Goal: Task Accomplishment & Management: Manage account settings

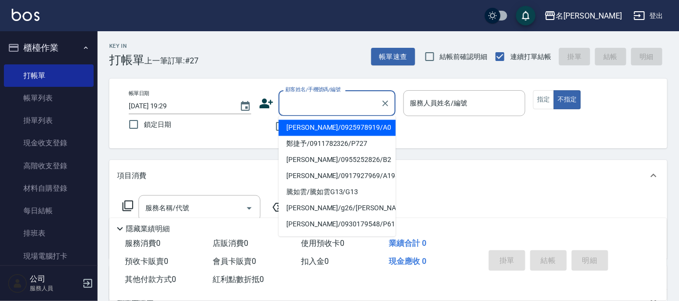
click at [333, 98] on input "顧客姓名/手機號碼/編號" at bounding box center [330, 103] width 94 height 17
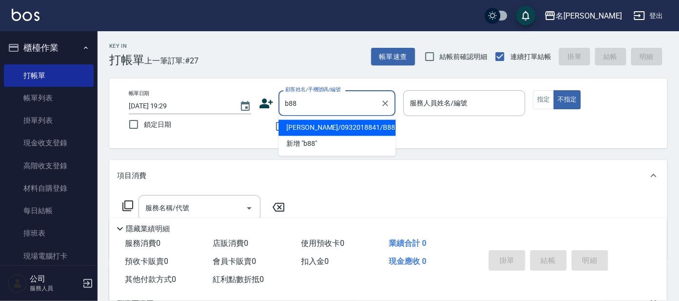
type input "[PERSON_NAME]/0932018841/B88"
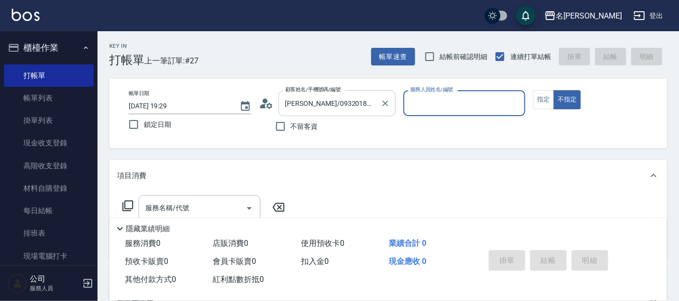
type input "美君-2"
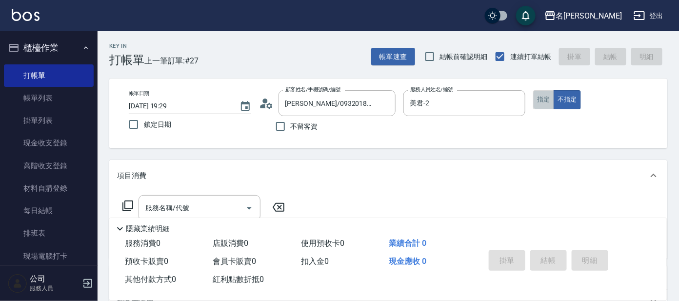
click at [542, 94] on button "指定" at bounding box center [543, 99] width 21 height 19
click at [205, 204] on input "服務名稱/代號" at bounding box center [192, 208] width 99 height 17
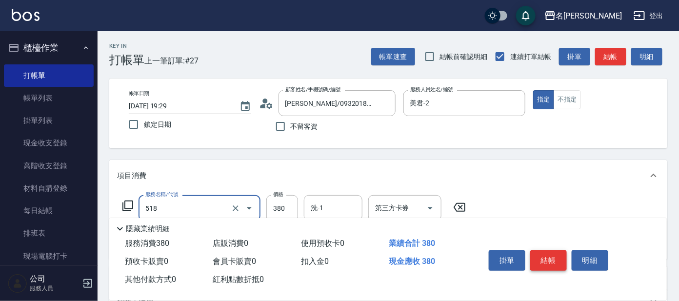
type input "舒壓+洗髮+養髮(518)"
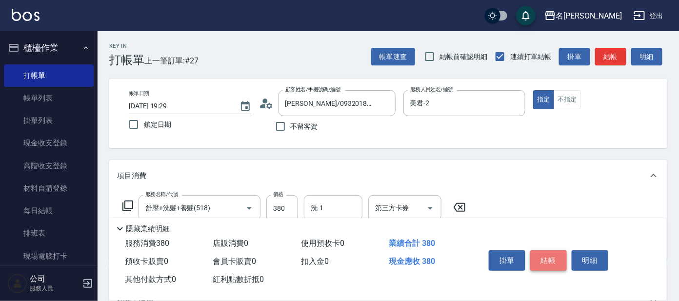
click at [556, 263] on button "結帳" at bounding box center [548, 260] width 37 height 20
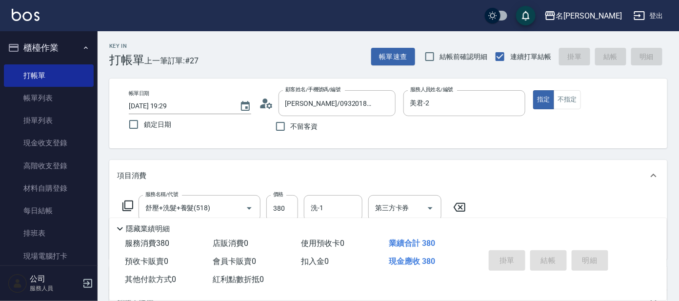
click at [75, 54] on button "櫃檯作業" at bounding box center [49, 47] width 90 height 25
type input "[DATE] 19:59"
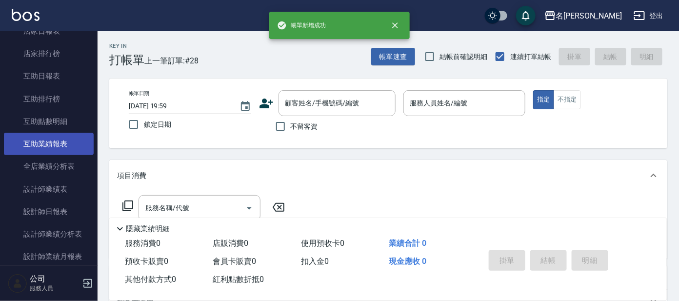
scroll to position [122, 0]
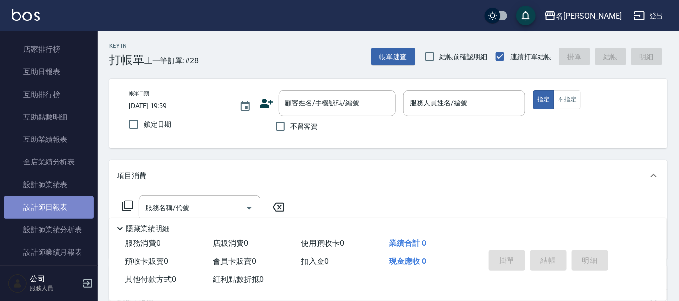
click at [66, 205] on link "設計師日報表" at bounding box center [49, 207] width 90 height 22
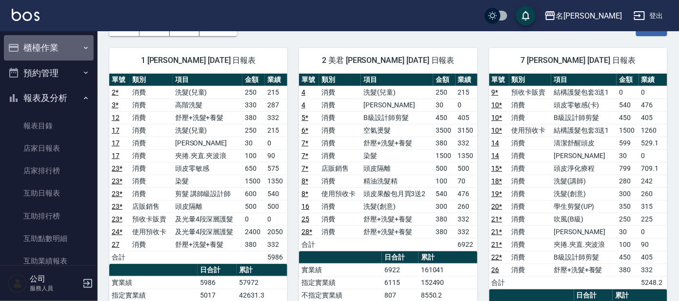
click at [74, 46] on button "櫃檯作業" at bounding box center [49, 47] width 90 height 25
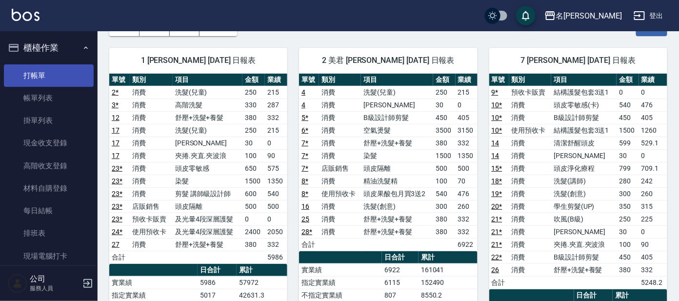
click at [43, 81] on link "打帳單" at bounding box center [49, 75] width 90 height 22
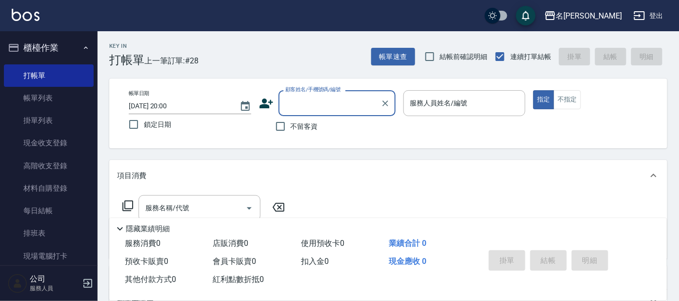
drag, startPoint x: 324, startPoint y: 101, endPoint x: 331, endPoint y: 101, distance: 6.4
click at [325, 101] on div "顧客姓名/手機號碼/編號 顧客姓名/手機號碼/編號" at bounding box center [337, 103] width 117 height 26
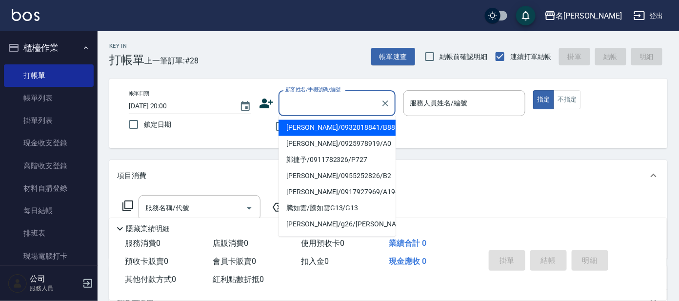
click at [331, 101] on input "顧客姓名/手機號碼/編號" at bounding box center [330, 103] width 94 height 17
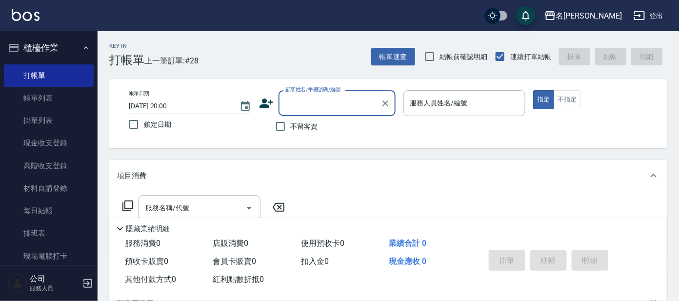
click at [331, 101] on input "顧客姓名/手機號碼/編號" at bounding box center [330, 103] width 94 height 17
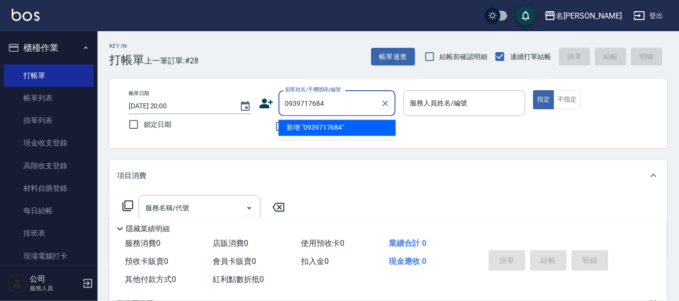
click at [322, 102] on input "0939717684" at bounding box center [330, 103] width 94 height 17
type input "0"
click at [319, 100] on input "0937719" at bounding box center [330, 103] width 94 height 17
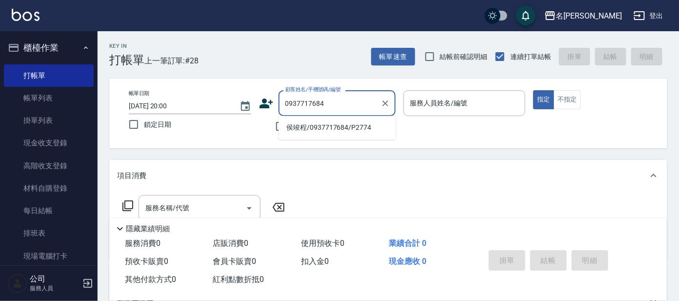
click at [330, 128] on li "侯竣程/0937717684/P2774" at bounding box center [337, 128] width 117 height 16
type input "侯竣程/0937717684/P2774"
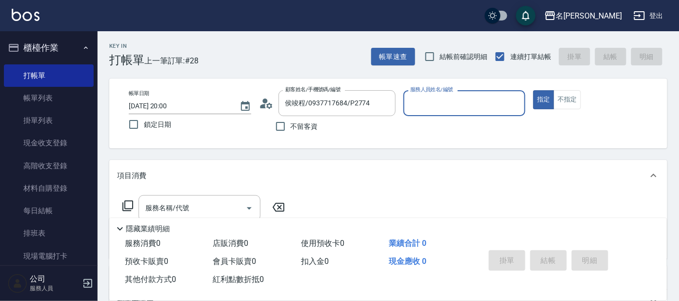
click at [433, 100] on input "服務人員姓名/編號" at bounding box center [465, 103] width 114 height 17
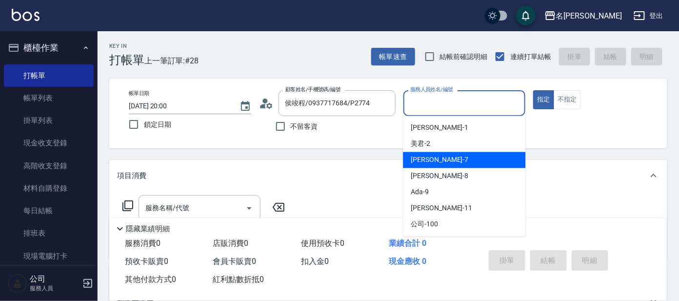
click at [423, 164] on span "[PERSON_NAME] -7" at bounding box center [440, 160] width 58 height 10
type input "[PERSON_NAME]-7"
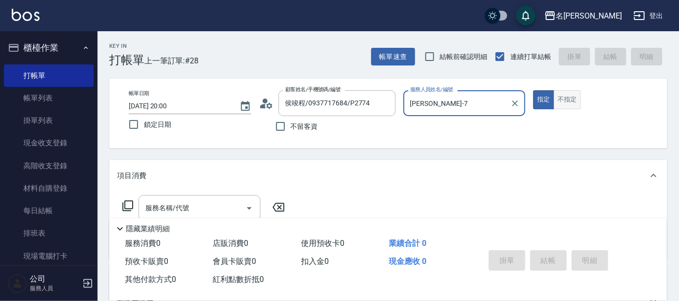
click at [557, 99] on button "不指定" at bounding box center [567, 99] width 27 height 19
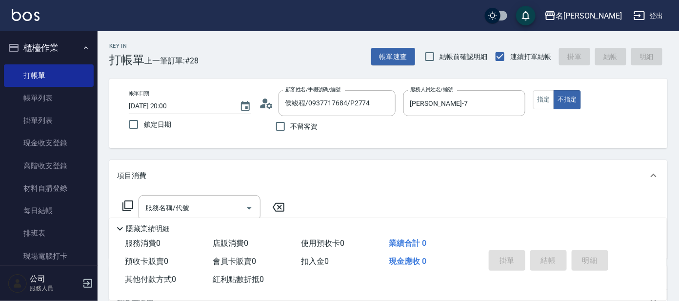
click at [126, 206] on icon at bounding box center [128, 206] width 12 height 12
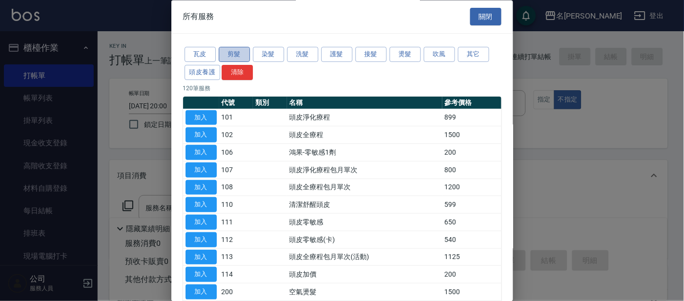
click at [233, 54] on button "剪髮" at bounding box center [234, 54] width 31 height 15
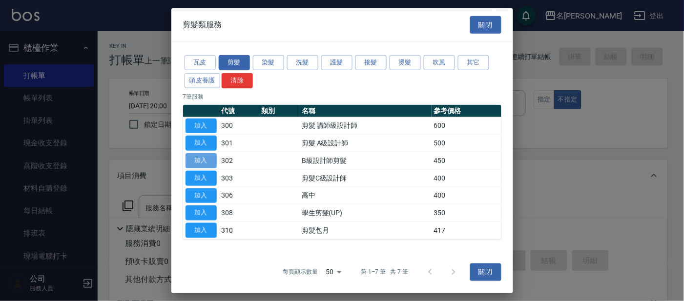
click at [193, 159] on button "加入" at bounding box center [200, 160] width 31 height 15
type input "B級設計師剪髮(302)"
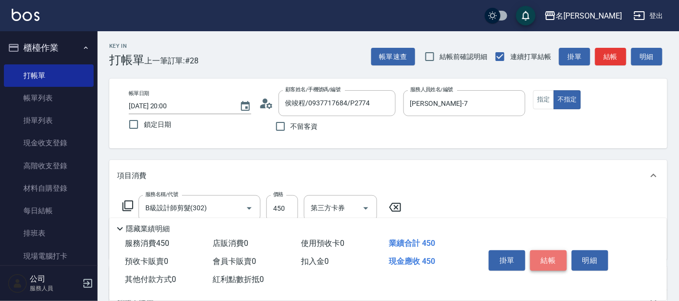
click at [546, 257] on button "結帳" at bounding box center [548, 260] width 37 height 20
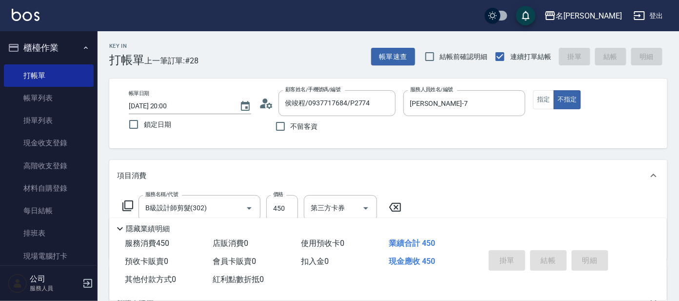
type input "[DATE] 20:16"
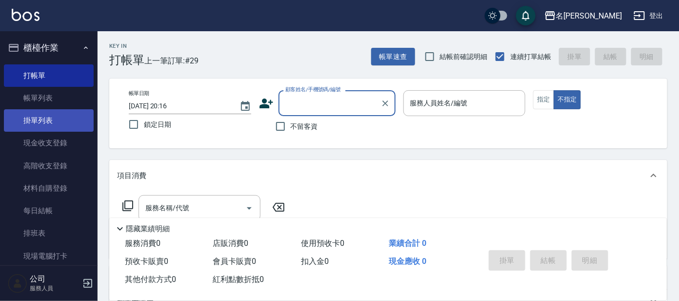
drag, startPoint x: 60, startPoint y: 94, endPoint x: 81, endPoint y: 112, distance: 27.7
click at [60, 94] on link "帳單列表" at bounding box center [49, 98] width 90 height 22
click at [49, 100] on link "帳單列表" at bounding box center [49, 98] width 90 height 22
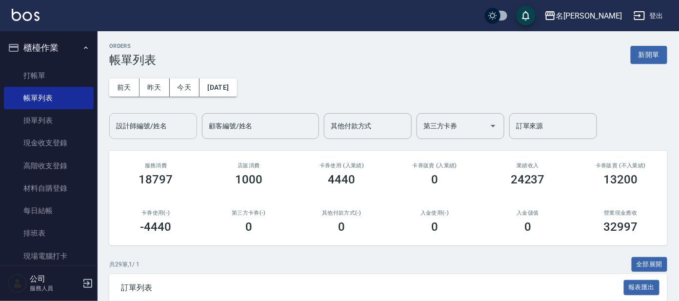
click at [162, 132] on input "設計師編號/姓名" at bounding box center [153, 126] width 79 height 17
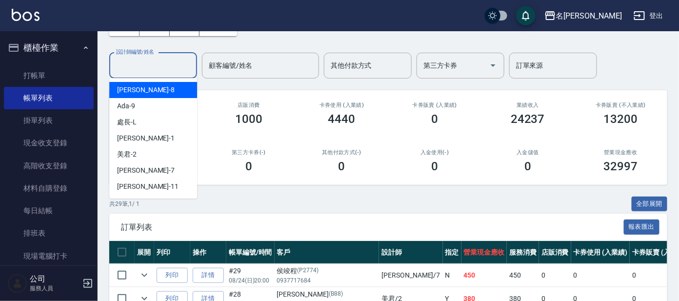
click at [156, 89] on div "[PERSON_NAME] -8" at bounding box center [153, 90] width 88 height 16
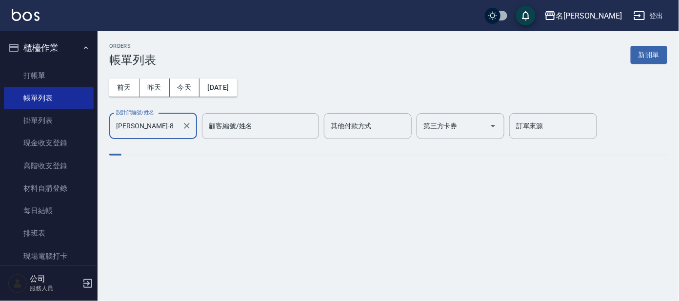
type input "[PERSON_NAME]-8"
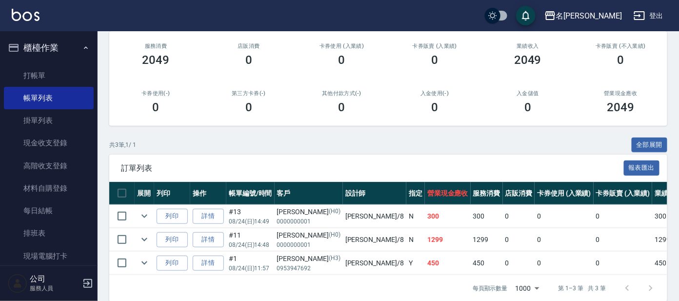
scroll to position [122, 0]
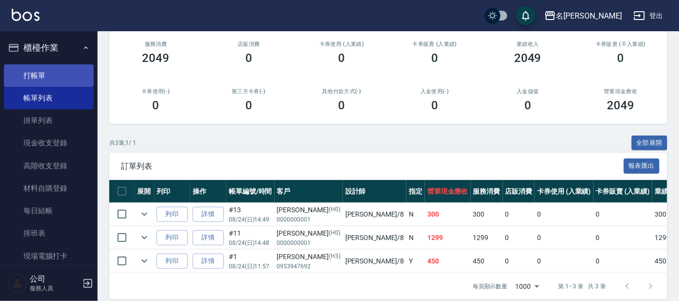
click at [49, 67] on link "打帳單" at bounding box center [49, 75] width 90 height 22
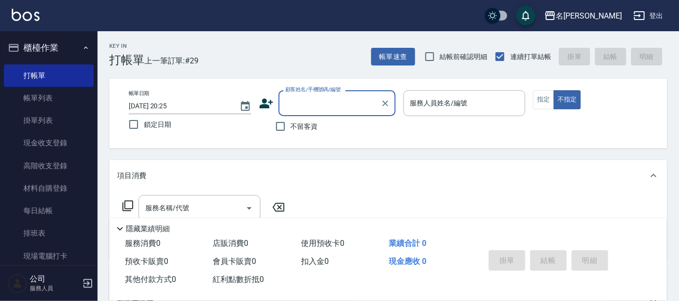
click at [303, 103] on input "顧客姓名/手機號碼/編號" at bounding box center [330, 103] width 94 height 17
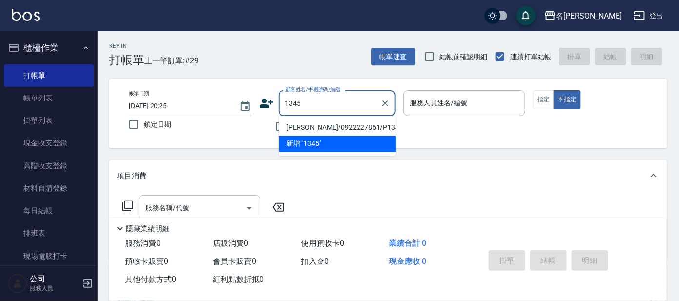
click at [332, 121] on li "[PERSON_NAME]/0922227861/P1345" at bounding box center [337, 128] width 117 height 16
type input "[PERSON_NAME]/0922227861/P1345"
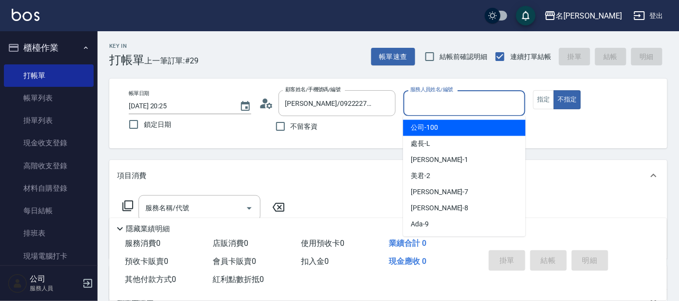
click at [443, 95] on input "服務人員姓名/編號" at bounding box center [465, 103] width 114 height 17
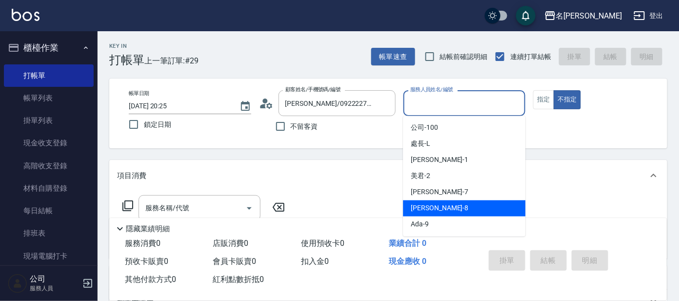
click at [441, 206] on div "[PERSON_NAME] -8" at bounding box center [464, 209] width 122 height 16
type input "[PERSON_NAME]-8"
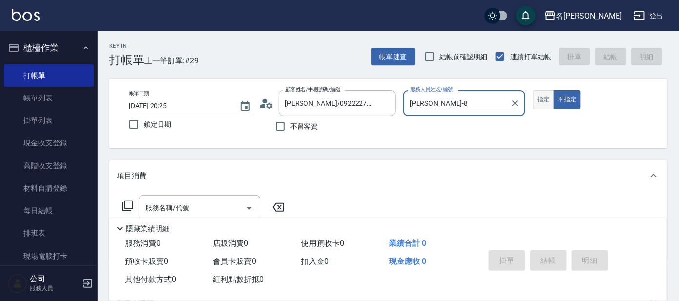
click at [545, 104] on button "指定" at bounding box center [543, 99] width 21 height 19
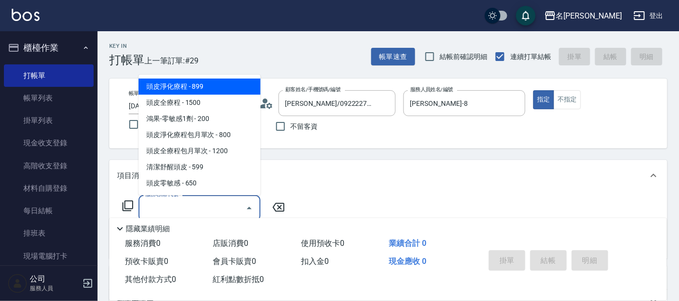
click at [187, 210] on input "服務名稱/代號" at bounding box center [192, 208] width 99 height 17
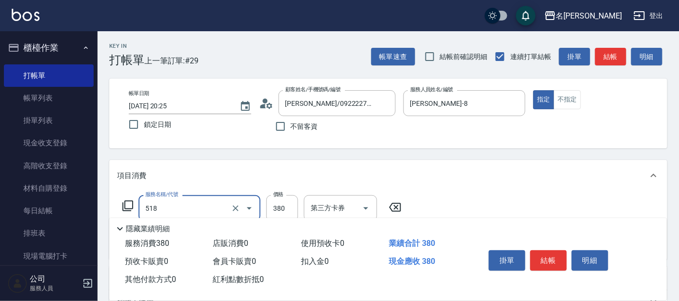
type input "舒壓+洗髮+養髮(518)"
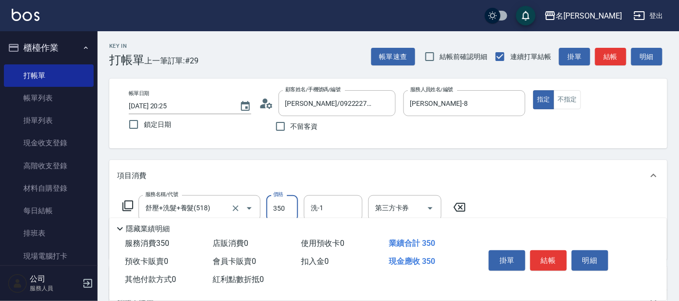
type input "350"
type input "染髮(400)"
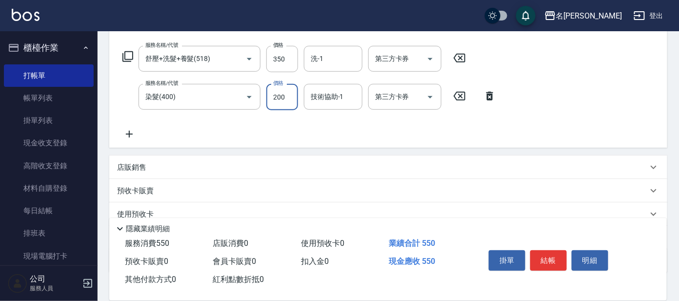
scroll to position [122, 0]
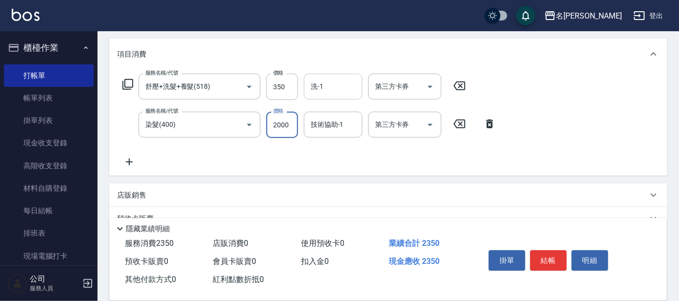
type input "2000"
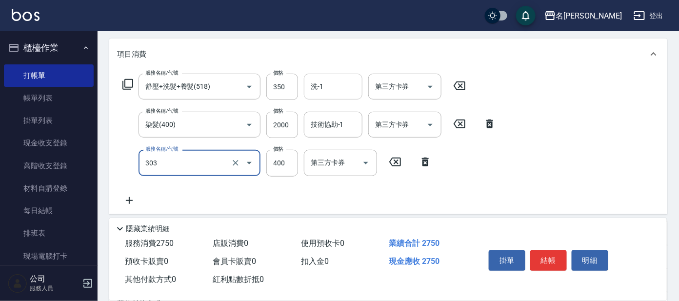
type input "剪髮C級設計師(303)"
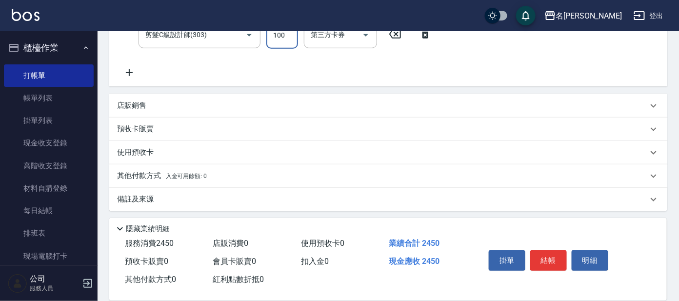
scroll to position [250, 0]
type input "100"
click at [149, 110] on div "店販銷售" at bounding box center [388, 104] width 558 height 23
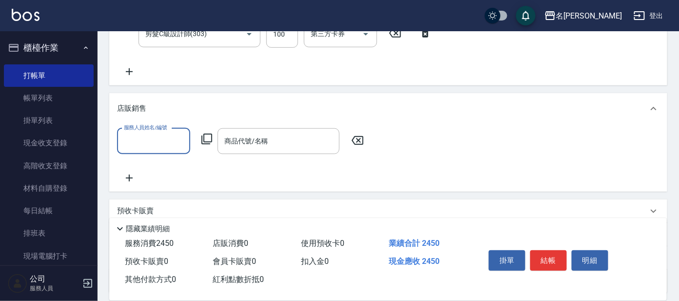
scroll to position [0, 0]
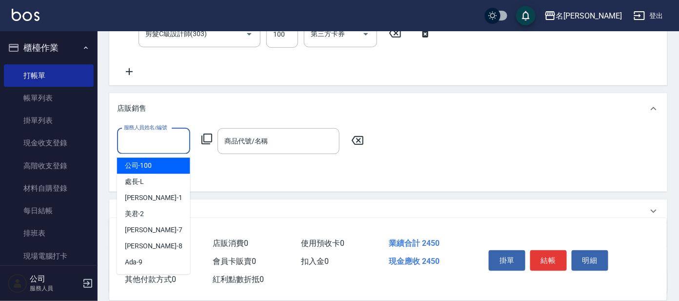
click at [146, 139] on input "服務人員姓名/編號" at bounding box center [154, 141] width 64 height 17
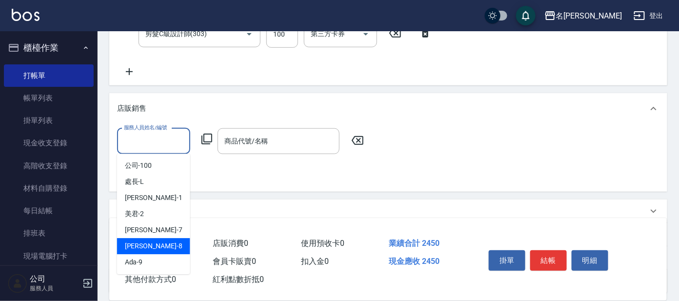
click at [161, 244] on div "[PERSON_NAME] -8" at bounding box center [153, 247] width 73 height 16
type input "[PERSON_NAME]-8"
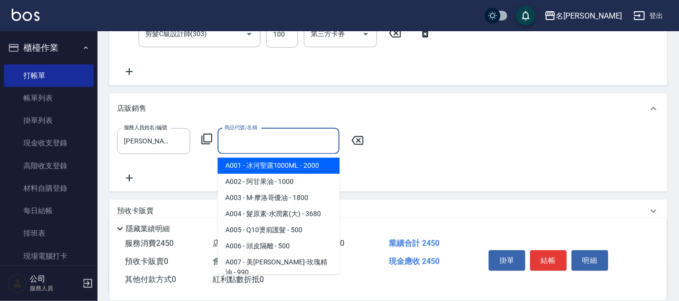
click at [238, 138] on input "商品代號/名稱" at bounding box center [278, 141] width 113 height 17
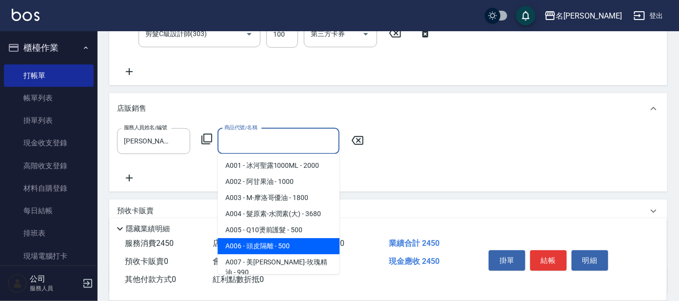
type input "頭皮隔離"
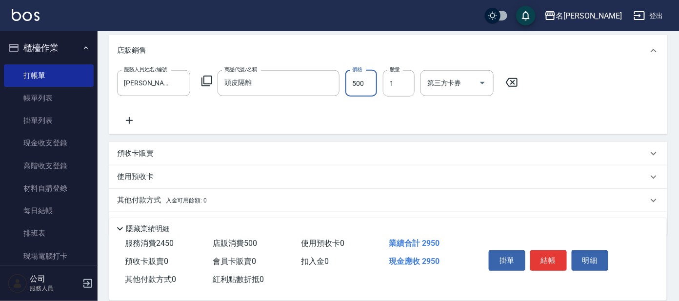
scroll to position [333, 0]
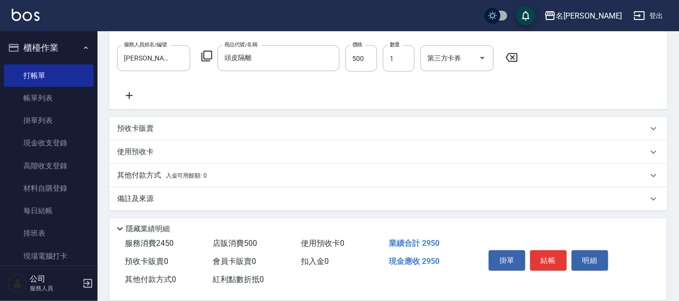
click at [183, 182] on div "其他付款方式 入金可用餘額: 0" at bounding box center [388, 175] width 558 height 23
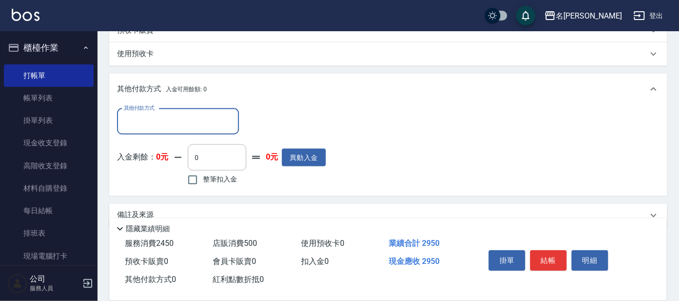
scroll to position [448, 0]
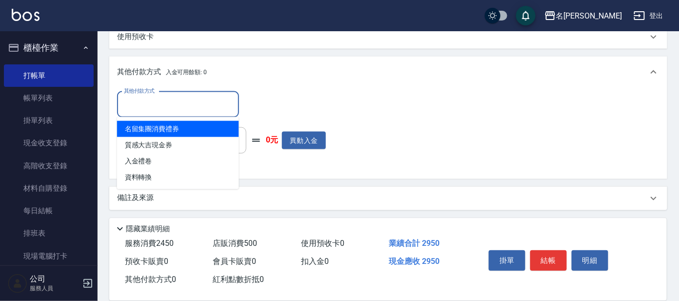
click at [185, 103] on input "其他付款方式" at bounding box center [178, 104] width 113 height 17
click at [183, 129] on span "名留集團消費禮券" at bounding box center [178, 129] width 122 height 16
type input "名留集團消費禮券"
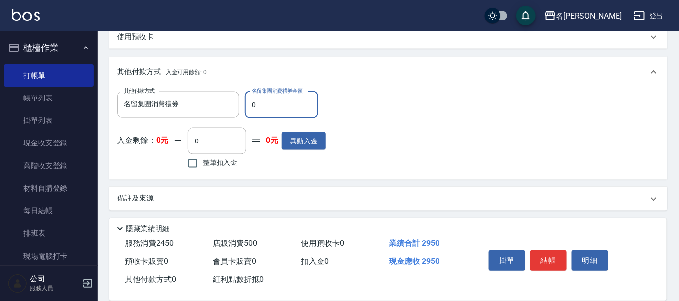
click at [287, 100] on input "0" at bounding box center [281, 105] width 73 height 26
type input "200"
click at [381, 83] on div "其他付款方式 入金可用餘額: 0" at bounding box center [388, 72] width 558 height 31
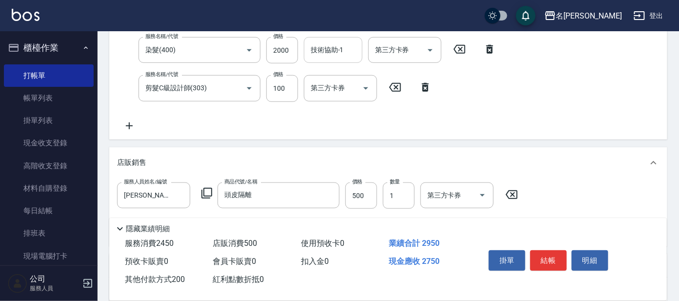
scroll to position [150, 0]
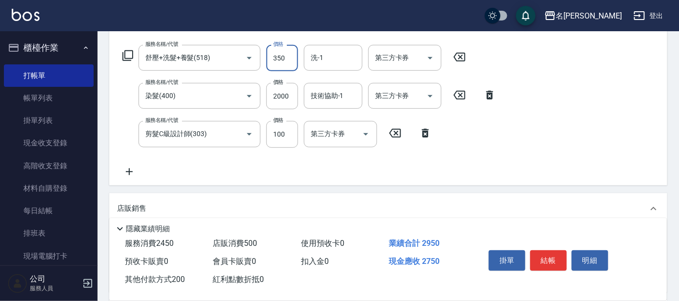
click at [279, 55] on input "350" at bounding box center [282, 58] width 32 height 26
click at [258, 81] on div "服務名稱/代號 舒壓+洗髮+養髮(518) 服務名稱/代號 價格 350 價格 洗-1 洗-1 第三方卡券 第三方卡券 服務名稱/代號 染髮(400) 服務名…" at bounding box center [309, 111] width 385 height 132
click at [283, 98] on input "2000" at bounding box center [282, 96] width 32 height 26
click at [242, 56] on button "Open" at bounding box center [250, 58] width 16 height 16
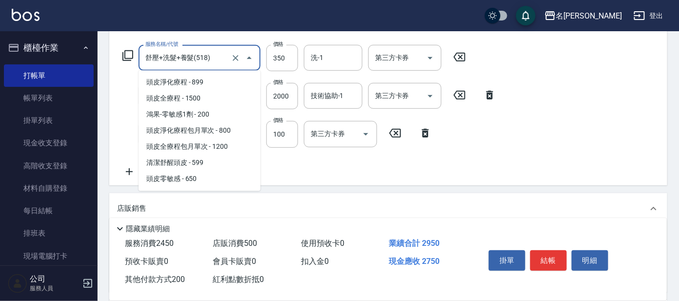
click at [226, 50] on input "舒壓+洗髮+養髮(518)" at bounding box center [186, 57] width 86 height 17
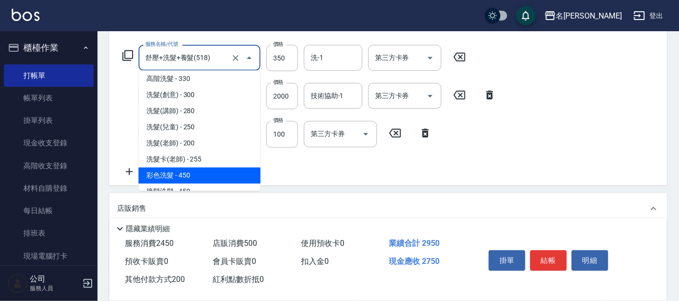
scroll to position [659, 0]
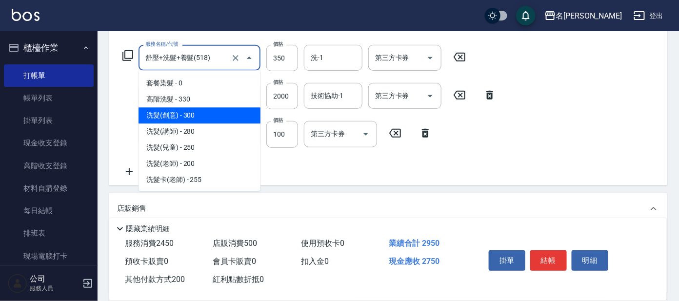
click at [215, 110] on span "洗髮(創意) - 300" at bounding box center [200, 115] width 122 height 16
type input "洗髮(創意)(501)"
type input "300"
type input "0"
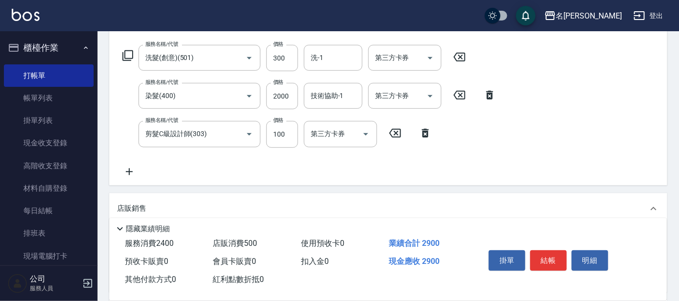
drag, startPoint x: 537, startPoint y: 258, endPoint x: 549, endPoint y: 218, distance: 41.2
click at [549, 218] on div "隱藏業績明細 服務消費 2400 店販消費 500 使用預收卡 0 業績合計 2900 預收卡販賣 0 會員卡販賣 0 扣入金 0 現金應收 2900 其他付…" at bounding box center [388, 259] width 558 height 82
click at [282, 55] on input "300" at bounding box center [282, 58] width 32 height 26
drag, startPoint x: 222, startPoint y: 58, endPoint x: 224, endPoint y: 79, distance: 21.6
click at [222, 60] on input "洗髮(創意)(501)" at bounding box center [186, 57] width 86 height 17
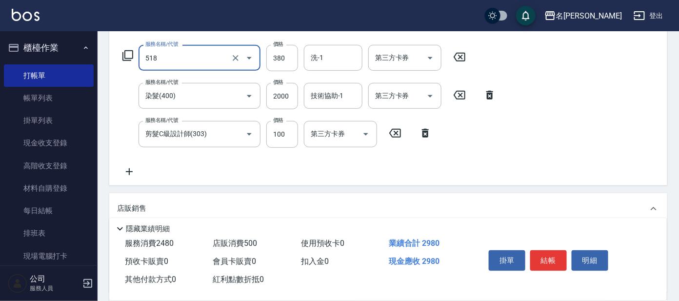
type input "舒壓+洗髮+養髮(518)"
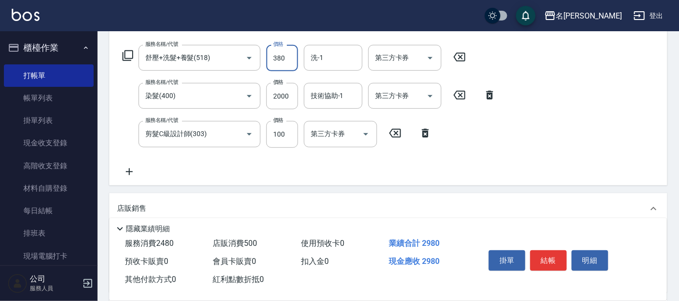
click at [273, 56] on input "380" at bounding box center [282, 58] width 32 height 26
type input "350"
click at [265, 78] on div "服務名稱/代號 舒壓+洗髮+養髮(518) 服務名稱/代號 價格 350 價格 洗-1 洗-1 第三方卡券 第三方卡券 服務名稱/代號 染髮(400) 服務名…" at bounding box center [309, 111] width 385 height 132
click at [274, 90] on input "2000" at bounding box center [282, 96] width 32 height 26
type input "1950"
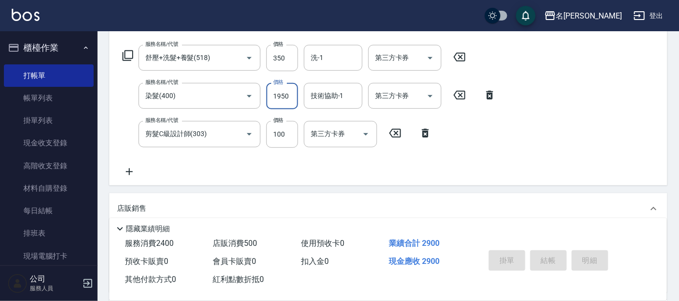
type input "[DATE] 20:27"
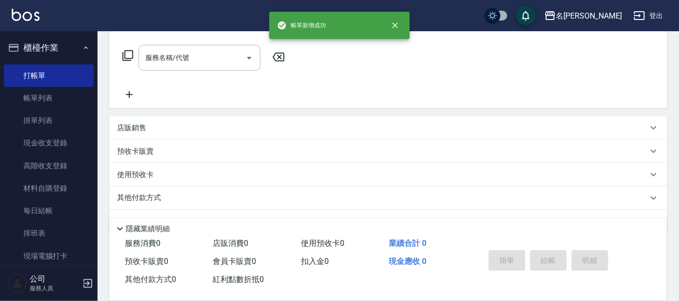
scroll to position [0, 0]
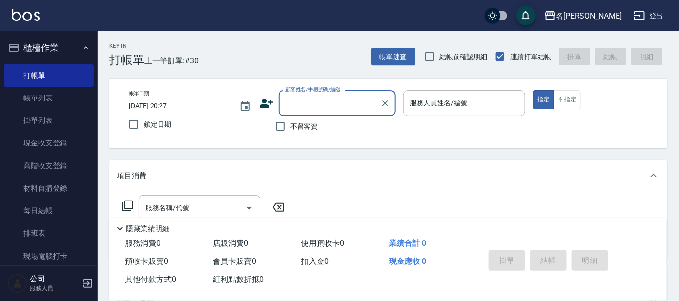
click at [319, 92] on label "顧客姓名/手機號碼/編號" at bounding box center [313, 89] width 56 height 7
click at [319, 95] on input "顧客姓名/手機號碼/編號" at bounding box center [330, 103] width 94 height 17
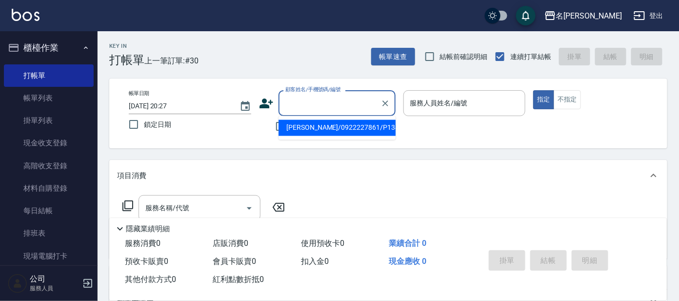
drag, startPoint x: 319, startPoint y: 100, endPoint x: 321, endPoint y: 105, distance: 5.1
click at [321, 102] on input "顧客姓名/手機號碼/編號" at bounding box center [330, 103] width 94 height 17
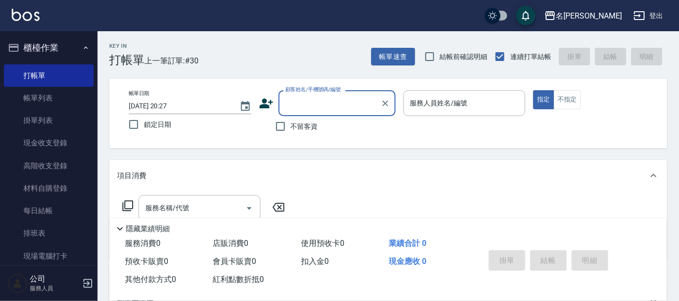
click at [317, 111] on input "顧客姓名/手機號碼/編號" at bounding box center [330, 103] width 94 height 17
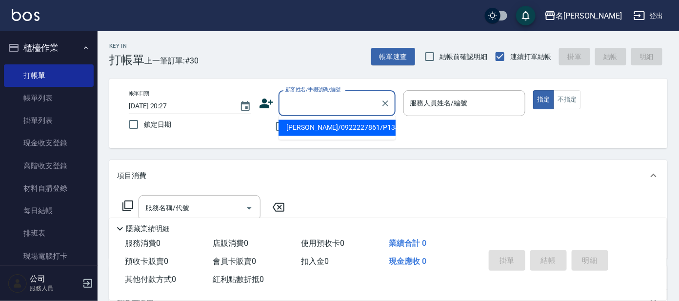
click at [317, 111] on input "顧客姓名/手機號碼/編號" at bounding box center [330, 103] width 94 height 17
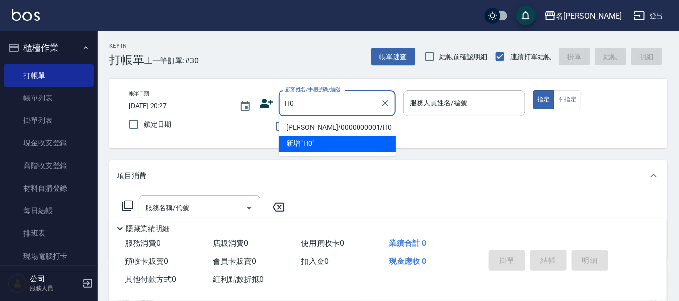
drag, startPoint x: 313, startPoint y: 132, endPoint x: 336, endPoint y: 124, distance: 24.1
click at [313, 131] on li "[PERSON_NAME]/0000000001/H0" at bounding box center [337, 128] width 117 height 16
type input "[PERSON_NAME]/0000000001/H0"
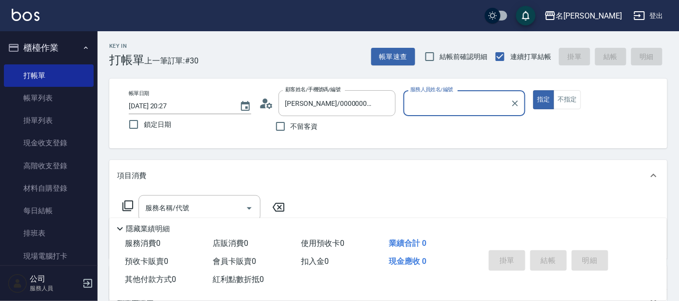
type input "[PERSON_NAME]-8"
click at [571, 90] on button "不指定" at bounding box center [567, 99] width 27 height 19
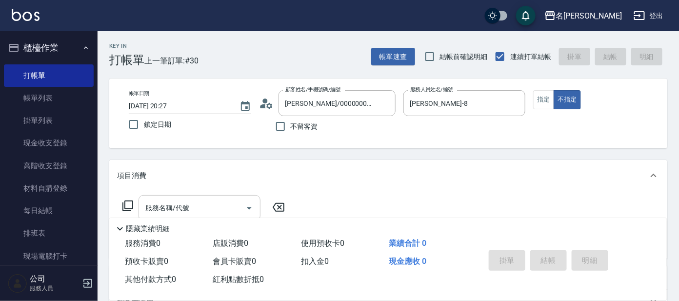
click at [219, 193] on body "名留大龍 登出 櫃檯作業 打帳單 帳單列表 掛單列表 現金收支登錄 高階收支登錄 材料自購登錄 每日結帳 排班表 現場電腦打卡 預約管理 預約管理 單日預約紀…" at bounding box center [339, 237] width 679 height 475
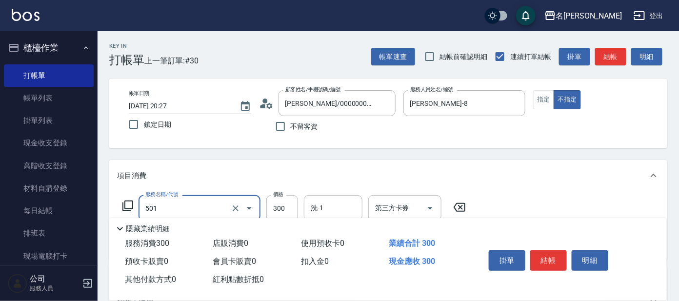
type input "洗髮(創意)(501)"
type input "剪髮C級設計師(303)"
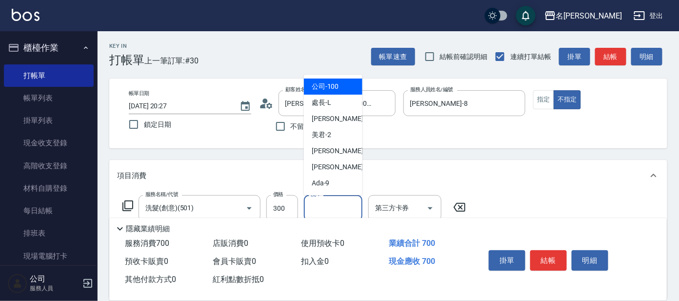
click at [325, 204] on input "洗-1" at bounding box center [333, 208] width 50 height 17
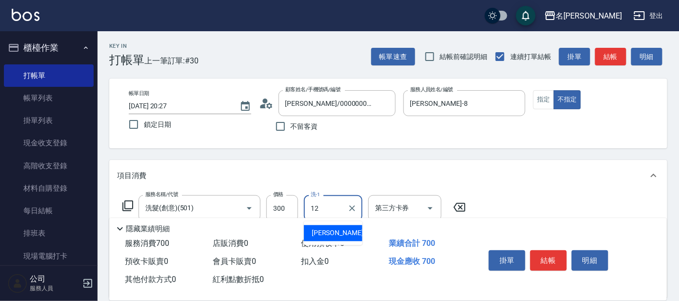
type input "云潔-12"
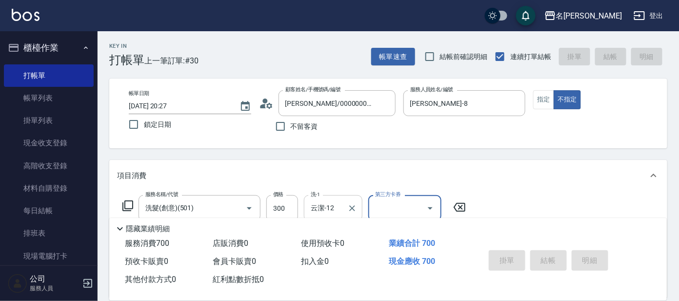
type input "[DATE] 20:28"
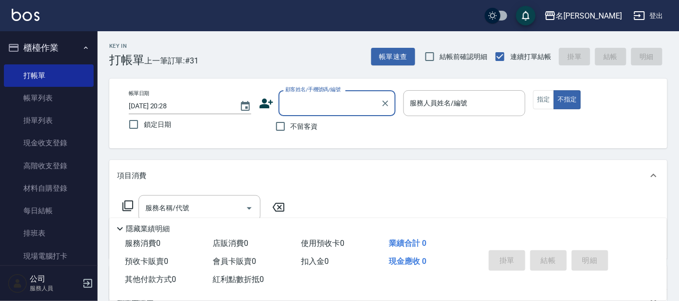
click at [491, 283] on div "掛單 結帳 明細" at bounding box center [564, 262] width 182 height 54
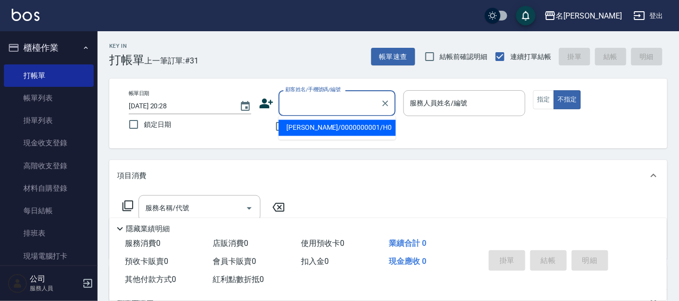
click at [336, 98] on input "顧客姓名/手機號碼/編號" at bounding box center [330, 103] width 94 height 17
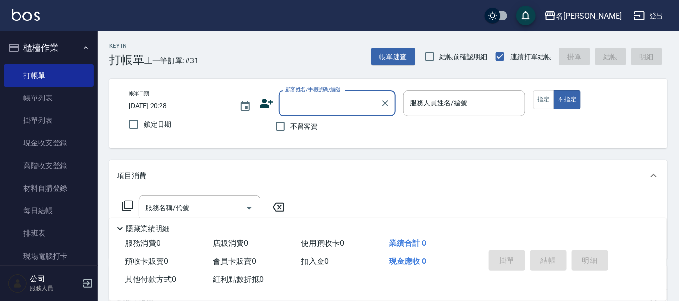
click at [319, 107] on div "顧客姓名/手機號碼/編號 顧客姓名/手機號碼/編號" at bounding box center [337, 103] width 117 height 26
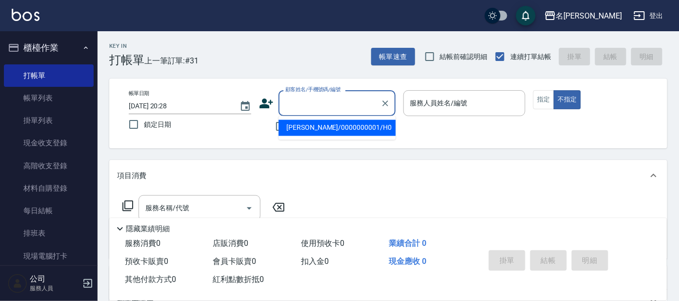
drag, startPoint x: 319, startPoint y: 103, endPoint x: 322, endPoint y: 109, distance: 6.3
click at [325, 109] on input "顧客姓名/手機號碼/編號" at bounding box center [330, 103] width 94 height 17
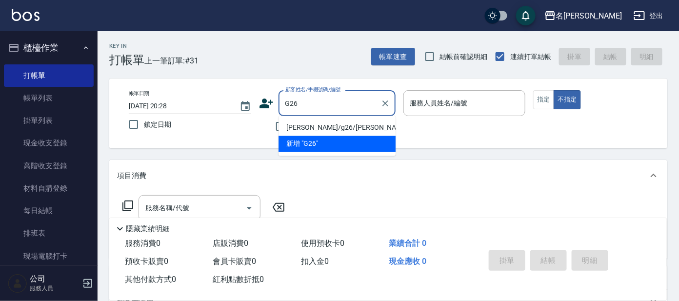
click at [329, 131] on li "[PERSON_NAME]/g26/[PERSON_NAME]" at bounding box center [337, 128] width 117 height 16
type input "[PERSON_NAME]/g26/[PERSON_NAME]"
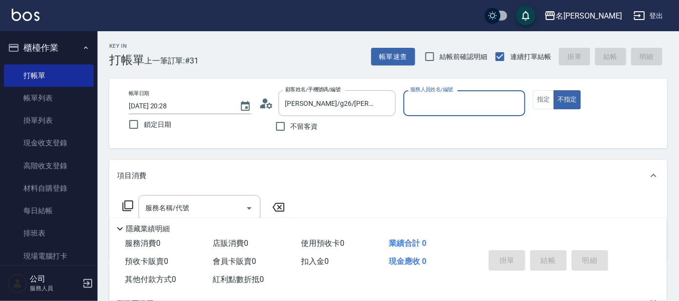
click at [423, 101] on input "服務人員姓名/編號" at bounding box center [465, 103] width 114 height 17
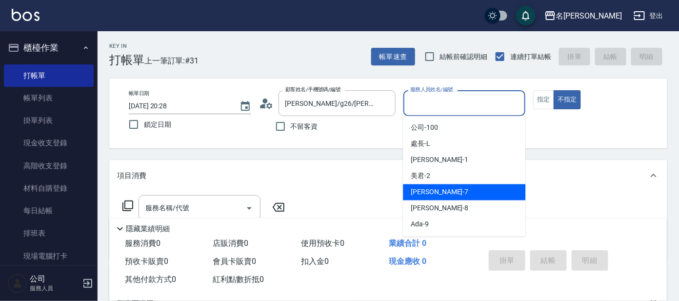
click at [419, 193] on span "[PERSON_NAME] -7" at bounding box center [440, 192] width 58 height 10
type input "[PERSON_NAME]-7"
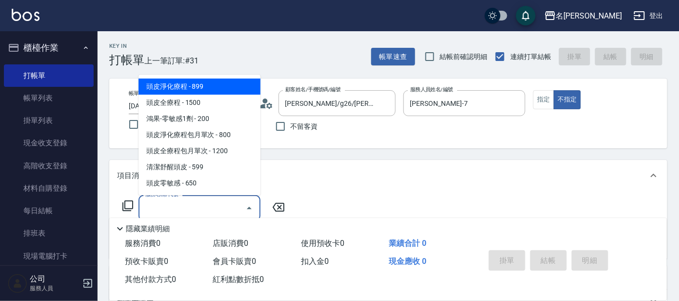
click at [173, 205] on input "服務名稱/代號" at bounding box center [192, 208] width 99 height 17
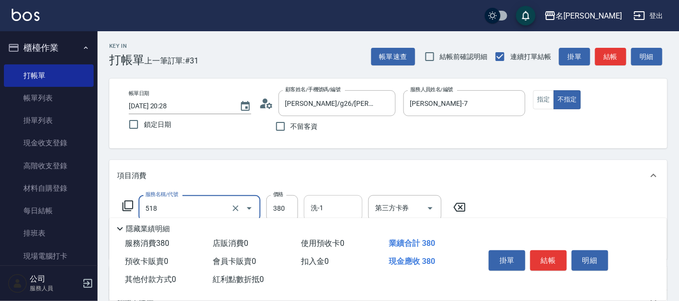
type input "舒壓+洗髮+養髮(518)"
click at [328, 209] on input "洗-1" at bounding box center [333, 208] width 50 height 17
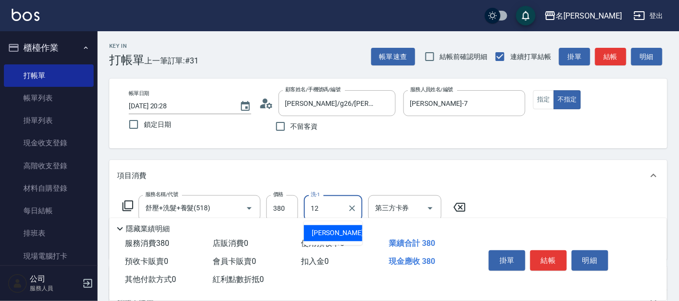
click at [344, 232] on div "云潔 -12" at bounding box center [333, 233] width 59 height 16
type input "云潔-12"
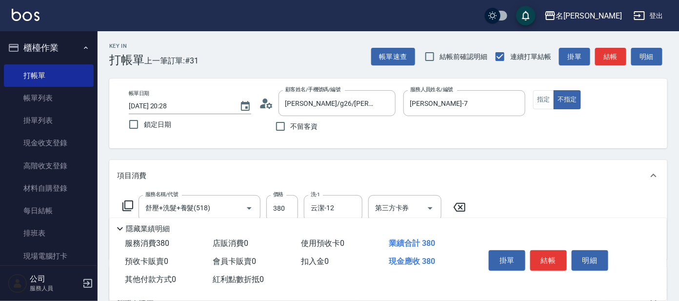
click at [130, 203] on icon at bounding box center [128, 206] width 12 height 12
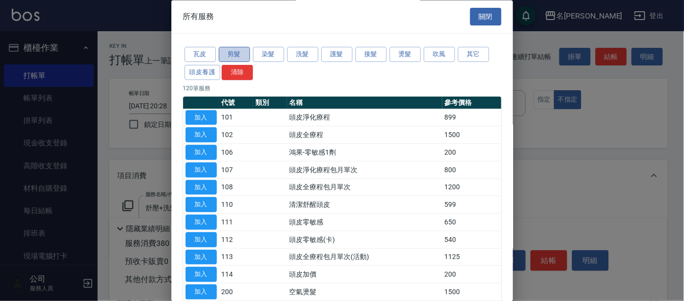
click at [239, 51] on button "剪髮" at bounding box center [234, 54] width 31 height 15
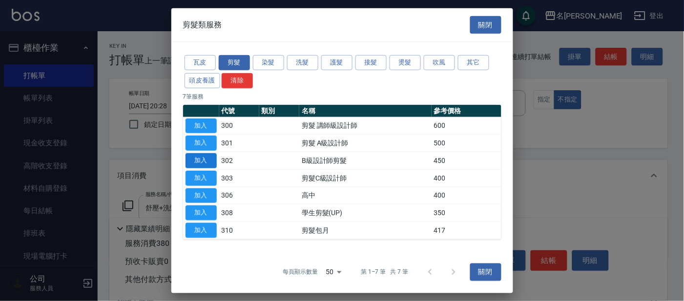
click at [197, 159] on button "加入" at bounding box center [200, 160] width 31 height 15
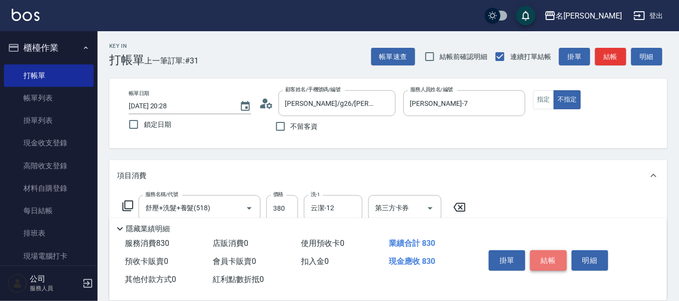
click at [543, 260] on button "結帳" at bounding box center [548, 260] width 37 height 20
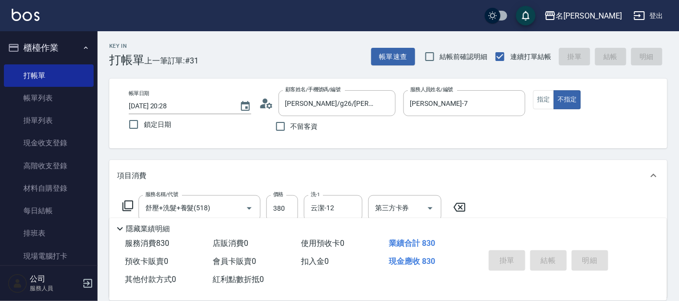
type input "[DATE] 20:30"
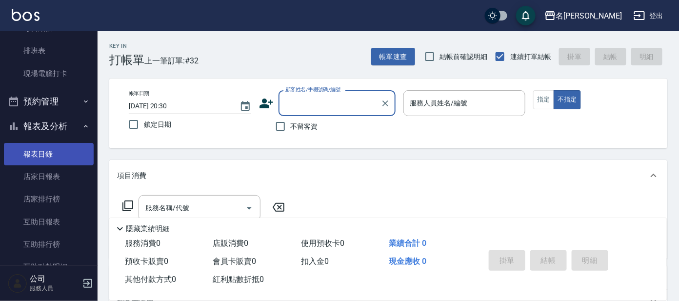
scroll to position [243, 0]
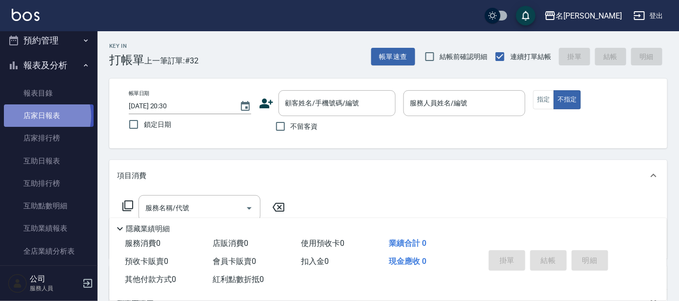
click at [41, 116] on link "店家日報表" at bounding box center [49, 115] width 90 height 22
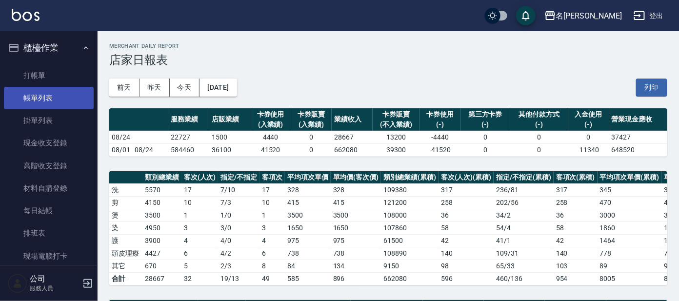
drag, startPoint x: 50, startPoint y: 96, endPoint x: 60, endPoint y: 100, distance: 10.1
click at [50, 96] on link "帳單列表" at bounding box center [49, 98] width 90 height 22
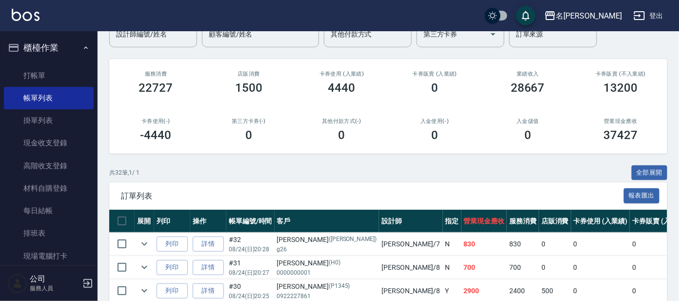
scroll to position [243, 0]
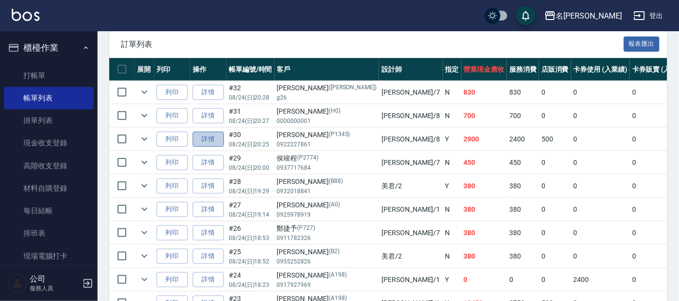
click at [198, 140] on link "詳情" at bounding box center [208, 139] width 31 height 15
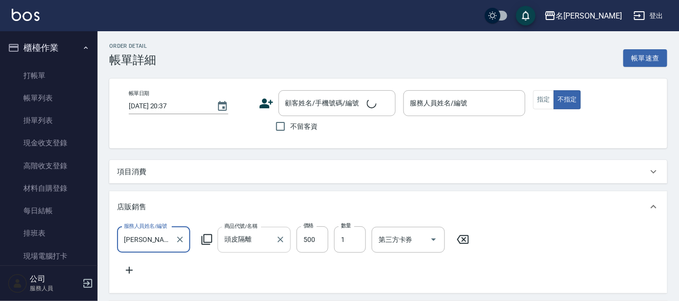
type input "[DATE] 20:25"
type input "[PERSON_NAME]-8"
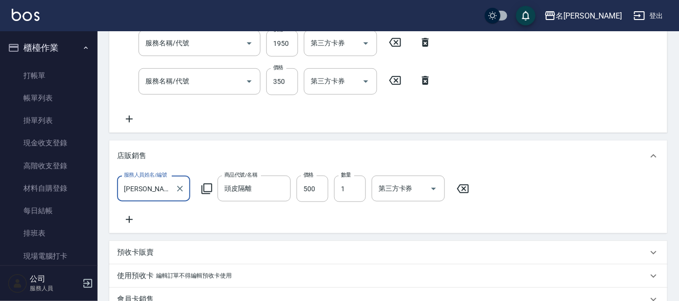
type input "[PERSON_NAME]/0922227861/P1345"
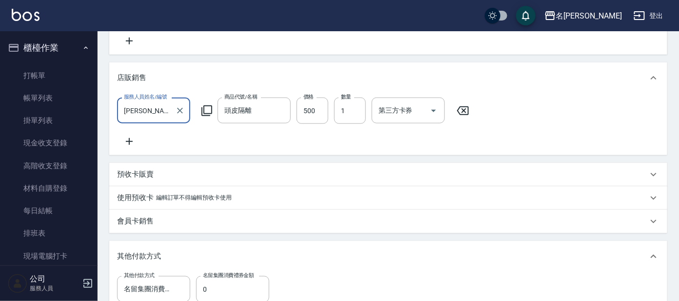
type input "剪髮C級設計師(303)"
type input "染髮(400)"
type input "舒壓+洗髮+養髮(518)"
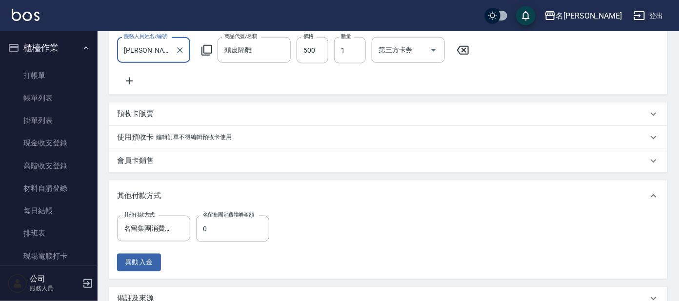
scroll to position [403, 0]
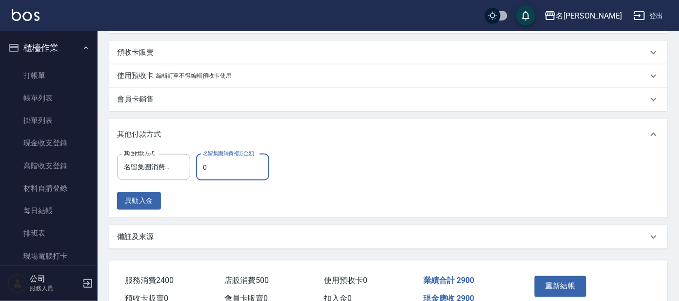
click at [238, 176] on input "0" at bounding box center [232, 167] width 73 height 26
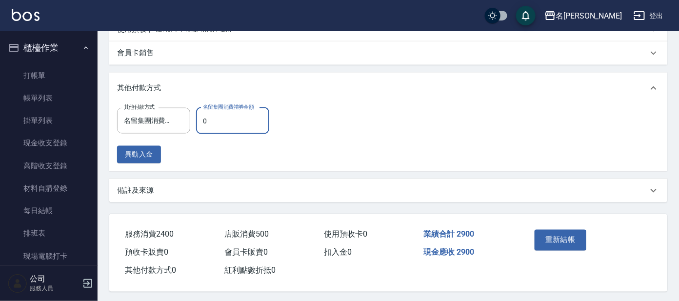
scroll to position [463, 0]
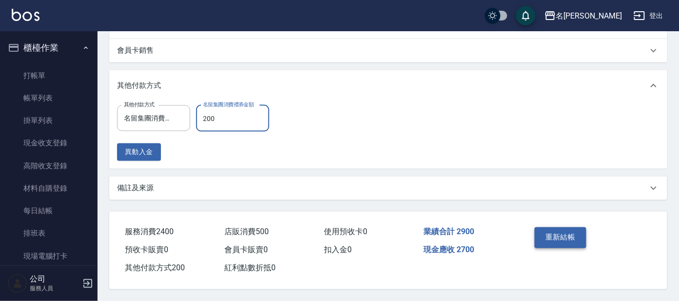
type input "200"
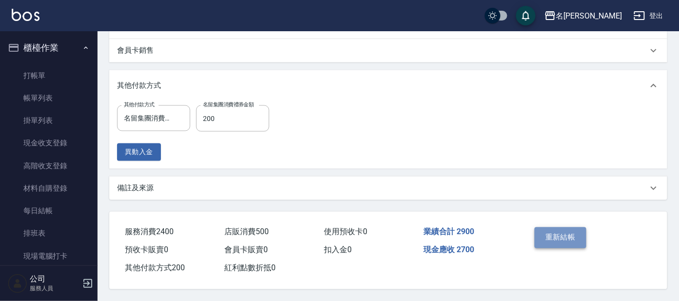
click at [560, 235] on button "重新結帳" at bounding box center [561, 237] width 52 height 20
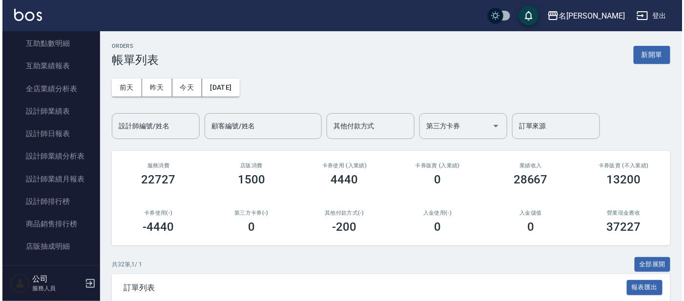
scroll to position [287, 0]
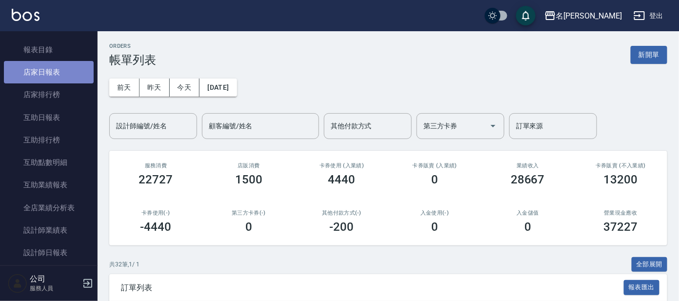
click at [58, 73] on link "店家日報表" at bounding box center [49, 72] width 90 height 22
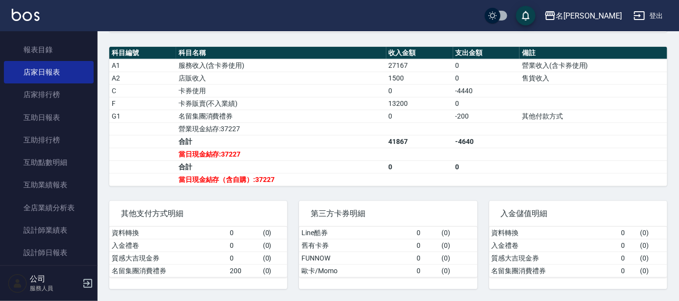
scroll to position [314, 0]
click at [344, 129] on td "營業現金結存:37227" at bounding box center [281, 128] width 210 height 13
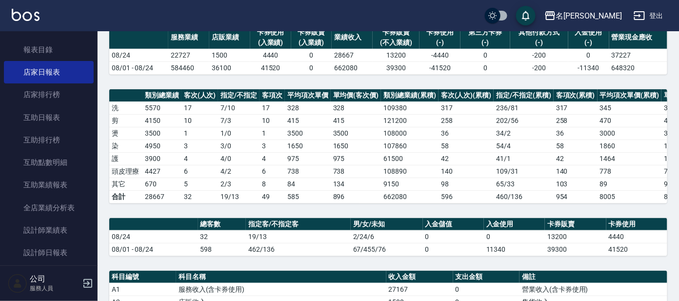
scroll to position [0, 0]
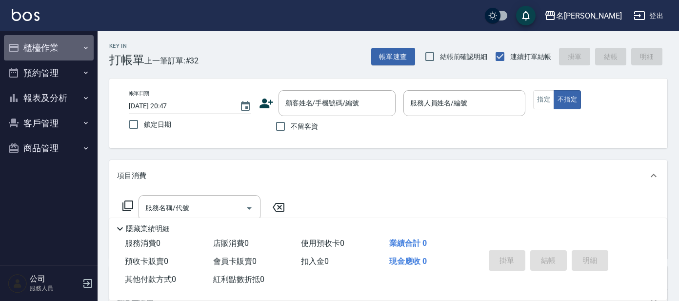
click at [76, 44] on button "櫃檯作業" at bounding box center [49, 47] width 90 height 25
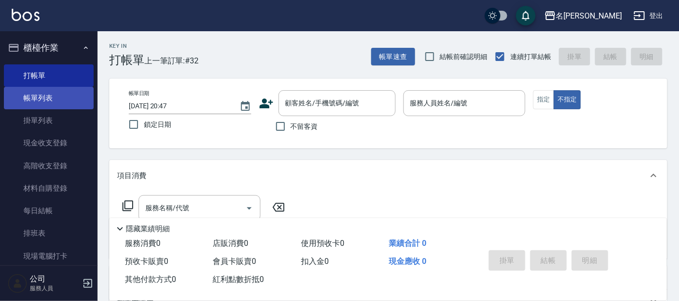
click at [67, 96] on link "帳單列表" at bounding box center [49, 98] width 90 height 22
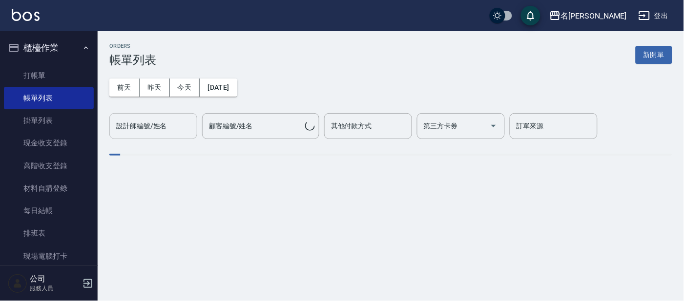
click at [150, 135] on div "設計師編號/姓名" at bounding box center [153, 126] width 88 height 26
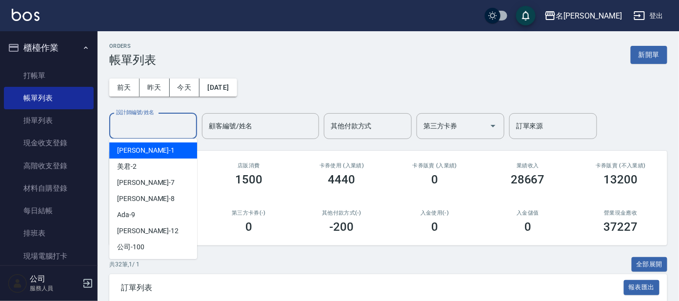
click at [150, 134] on input "設計師編號/姓名" at bounding box center [153, 126] width 79 height 17
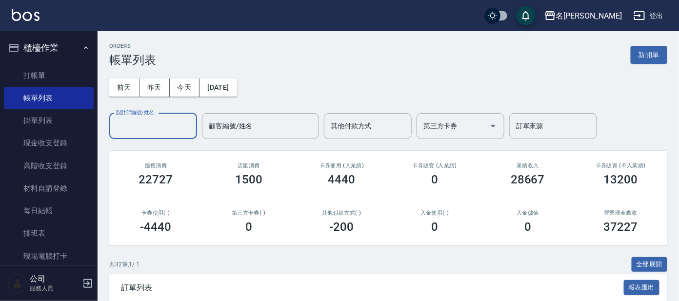
click at [153, 134] on input "設計師編號/姓名" at bounding box center [153, 126] width 79 height 17
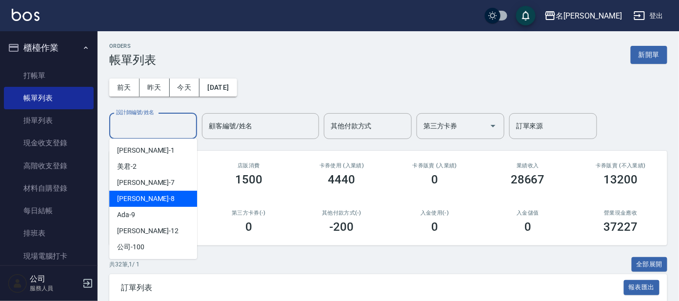
click at [140, 198] on div "[PERSON_NAME] -8" at bounding box center [153, 199] width 88 height 16
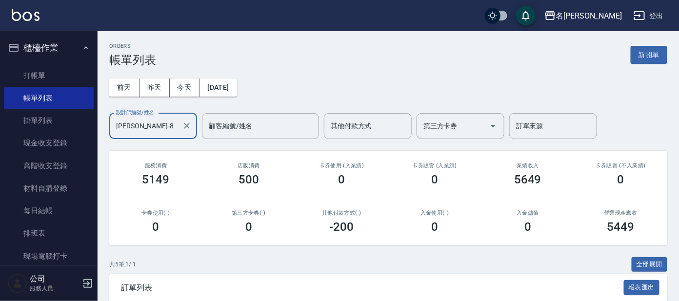
drag, startPoint x: 161, startPoint y: 127, endPoint x: 157, endPoint y: 136, distance: 9.6
click at [162, 127] on input "[PERSON_NAME]-8" at bounding box center [146, 126] width 64 height 17
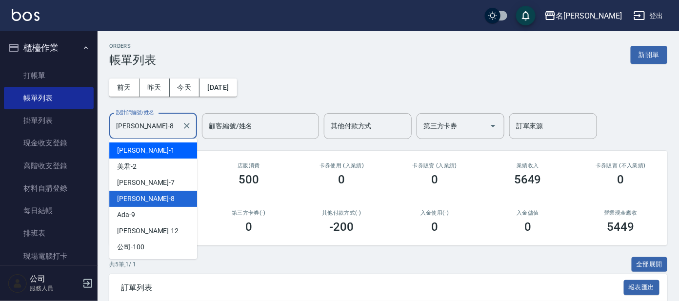
click at [153, 153] on div "宥里 -1" at bounding box center [153, 150] width 88 height 16
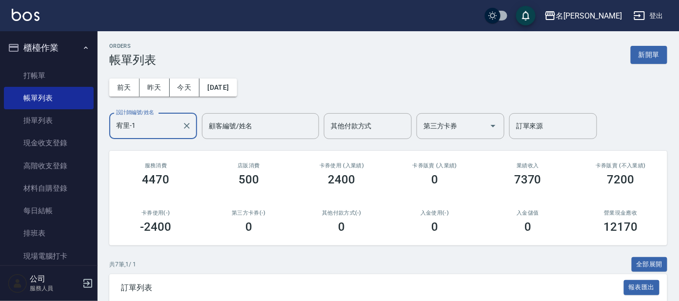
click at [150, 121] on input "宥里-1" at bounding box center [146, 126] width 64 height 17
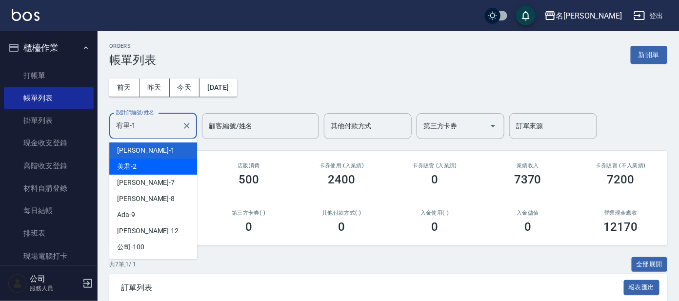
drag, startPoint x: 149, startPoint y: 170, endPoint x: 160, endPoint y: 163, distance: 12.3
click at [150, 170] on div "美君 -2" at bounding box center [153, 167] width 88 height 16
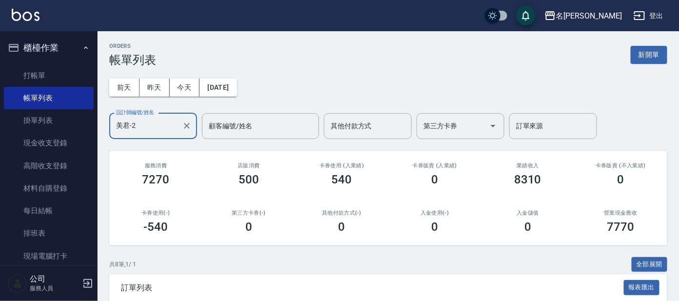
click at [155, 127] on input "美君-2" at bounding box center [146, 126] width 64 height 17
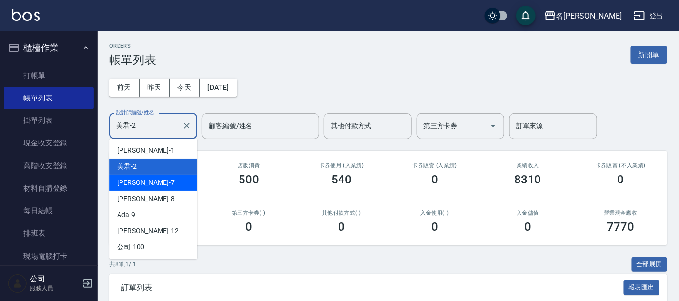
drag, startPoint x: 154, startPoint y: 173, endPoint x: 159, endPoint y: 175, distance: 5.3
click at [159, 175] on ul "宥里 -1 美君 -2 小鳳 -7 亞璇 -8 Ada -9 云潔 -12 公司 -100 處長 -L 曉晴 -11 酪梨 -17" at bounding box center [153, 199] width 88 height 121
click at [160, 179] on div "[PERSON_NAME] -7" at bounding box center [153, 183] width 88 height 16
type input "[PERSON_NAME]-7"
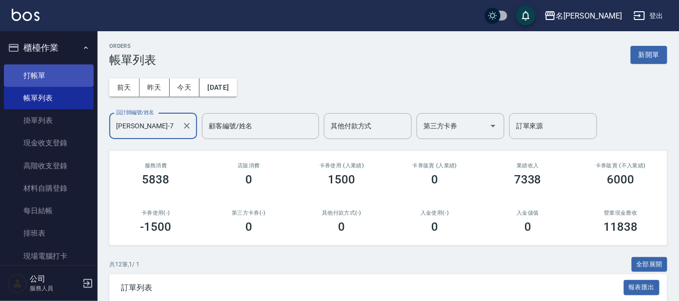
click at [51, 76] on link "打帳單" at bounding box center [49, 75] width 90 height 22
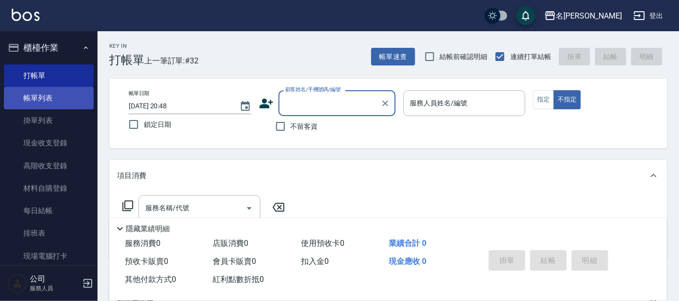
click at [61, 101] on link "帳單列表" at bounding box center [49, 98] width 90 height 22
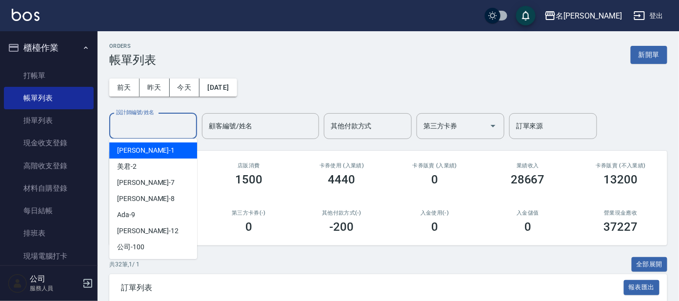
click at [151, 131] on input "設計師編號/姓名" at bounding box center [153, 126] width 79 height 17
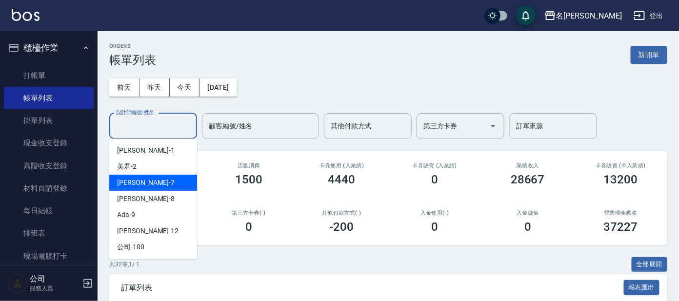
click at [168, 183] on div "[PERSON_NAME] -7" at bounding box center [153, 183] width 88 height 16
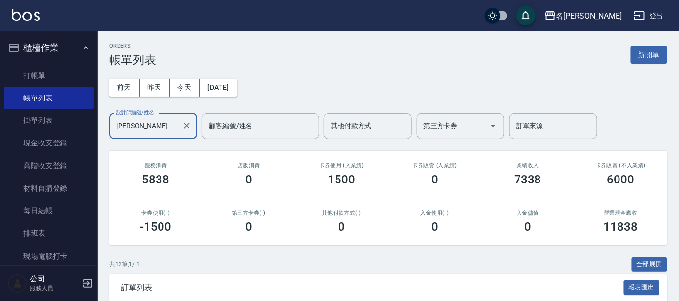
type input "小"
type input "宥"
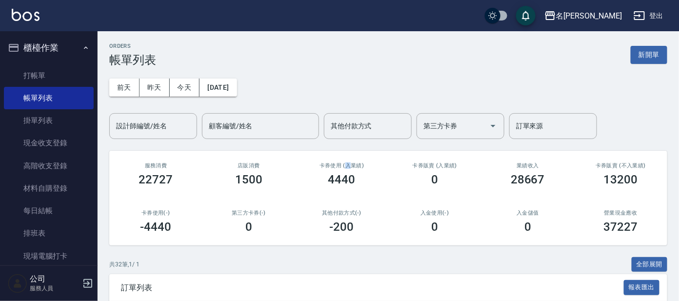
click at [347, 155] on div "卡券使用 (入業績) 4440" at bounding box center [341, 174] width 93 height 47
click at [394, 43] on div "ORDERS 帳單列表 新開單" at bounding box center [388, 55] width 558 height 24
